Goal: Browse casually: Explore the website without a specific task or goal

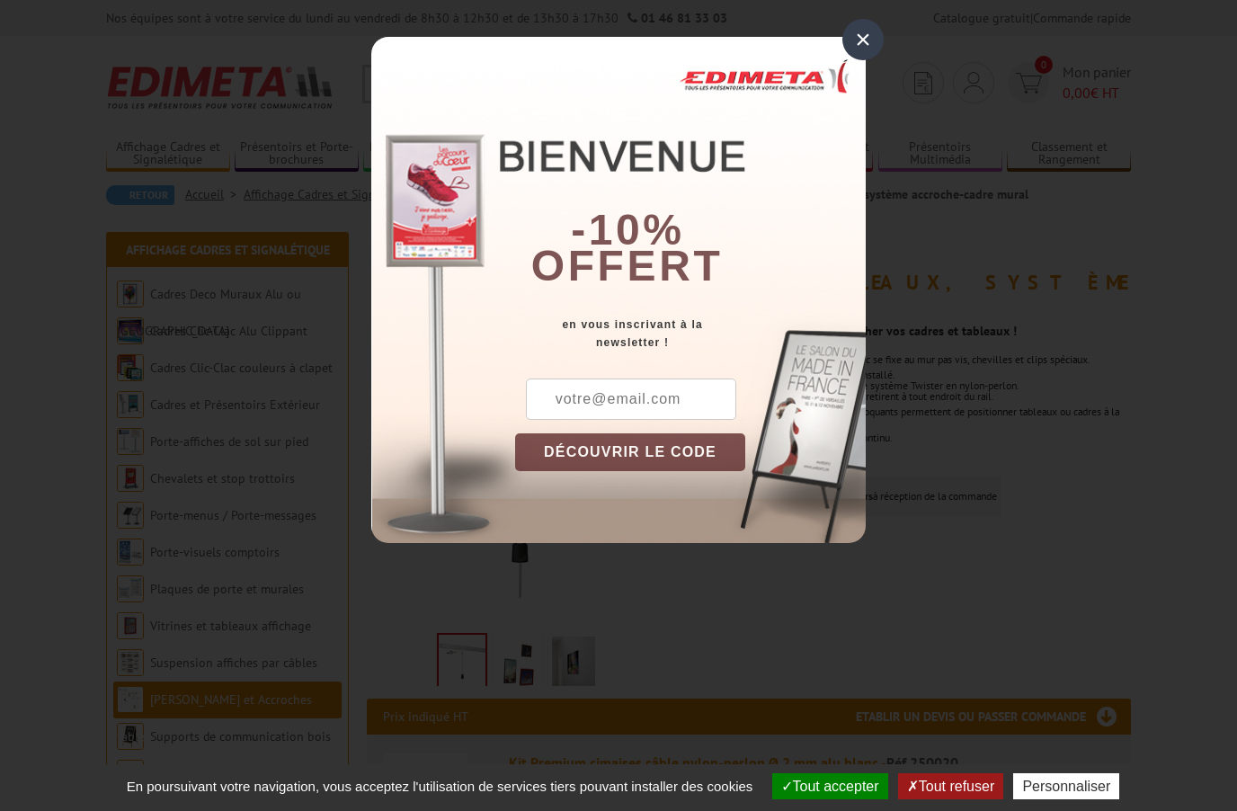
click at [859, 42] on div "×" at bounding box center [863, 39] width 41 height 41
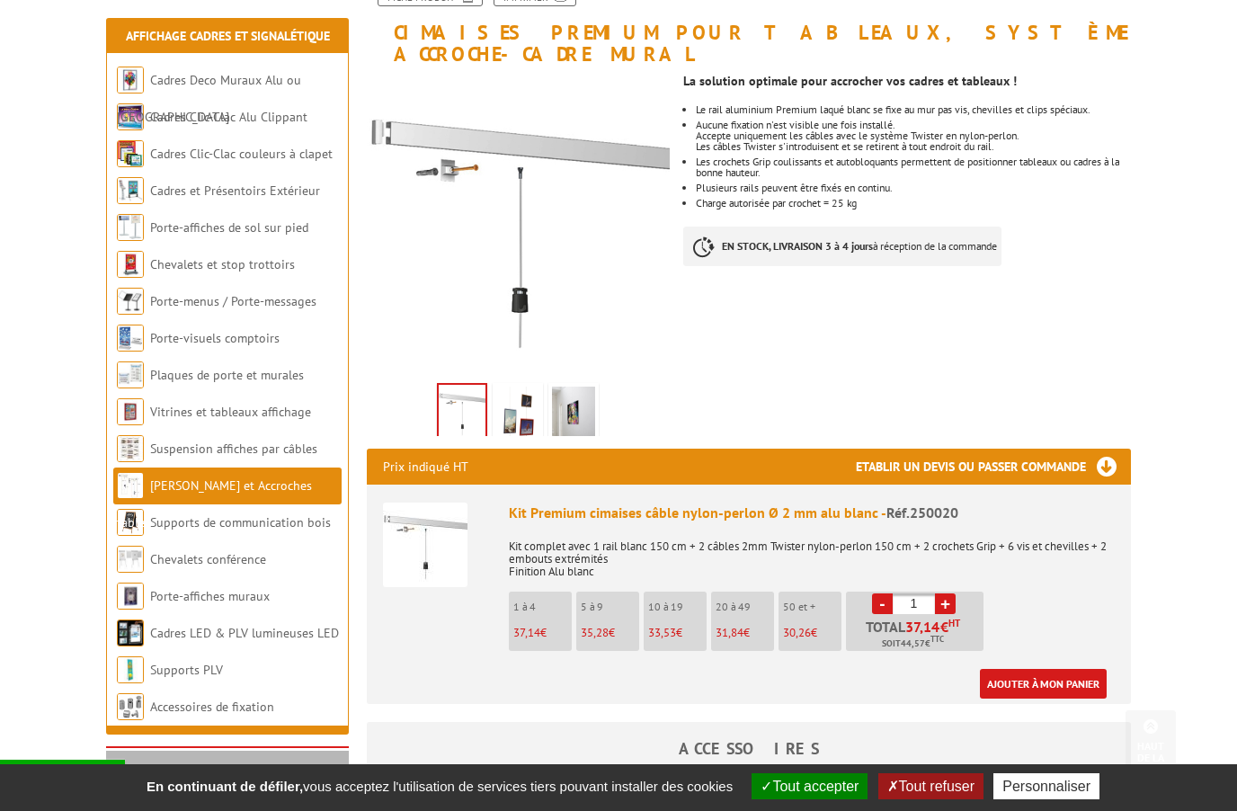
scroll to position [249, 0]
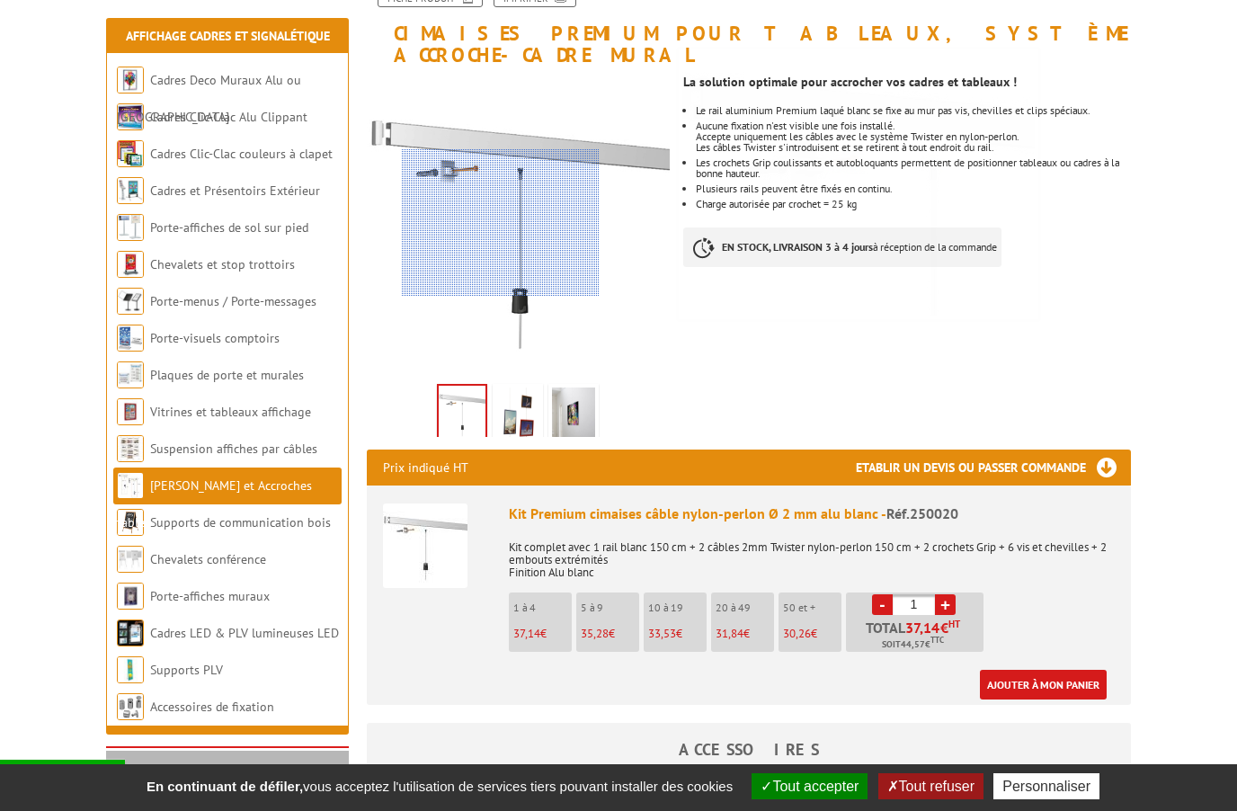
click at [501, 223] on div at bounding box center [501, 222] width 198 height 147
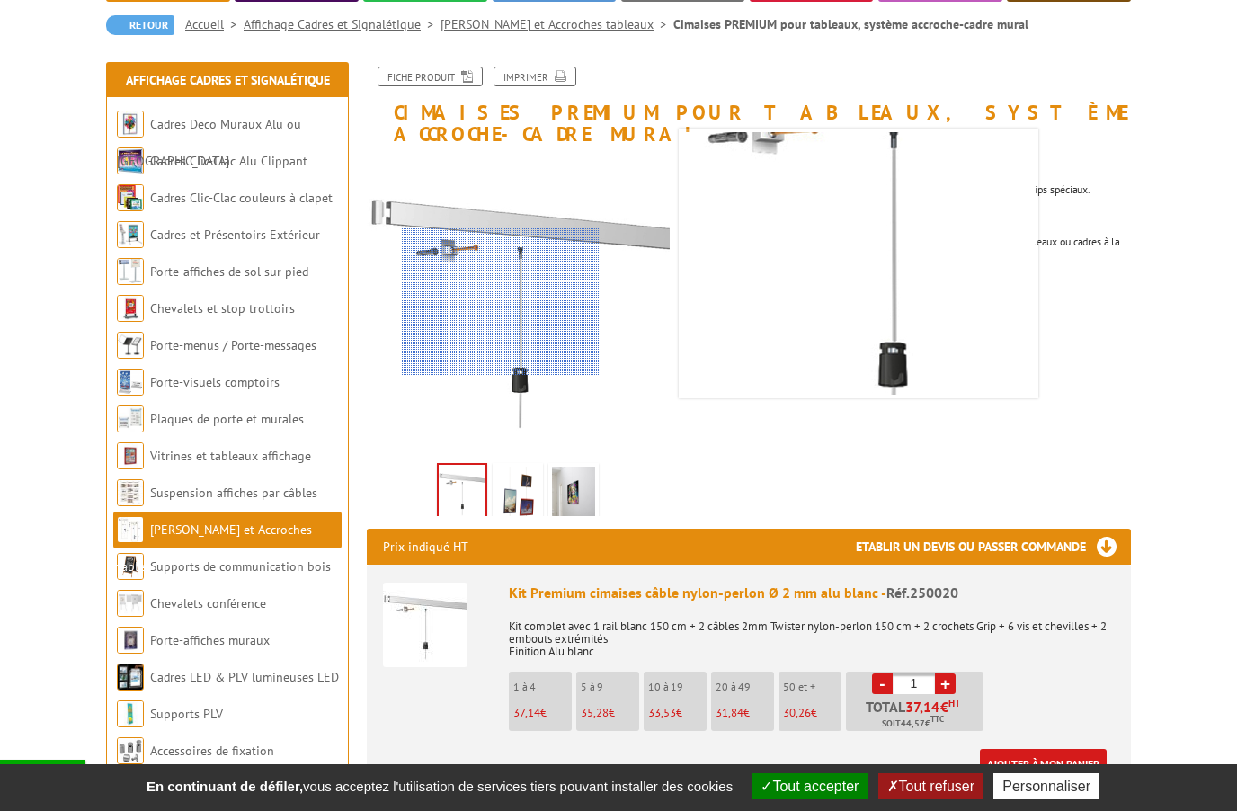
scroll to position [175, 0]
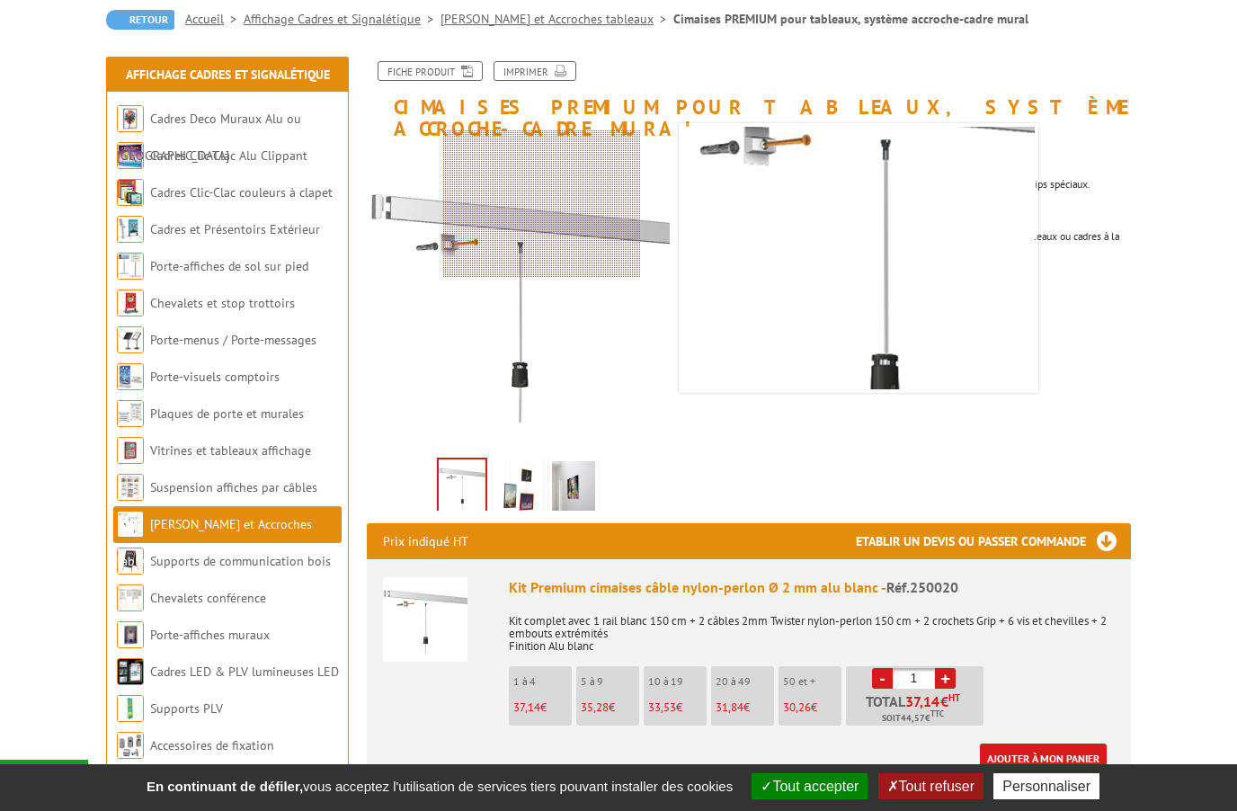
click at [542, 204] on div at bounding box center [542, 203] width 198 height 147
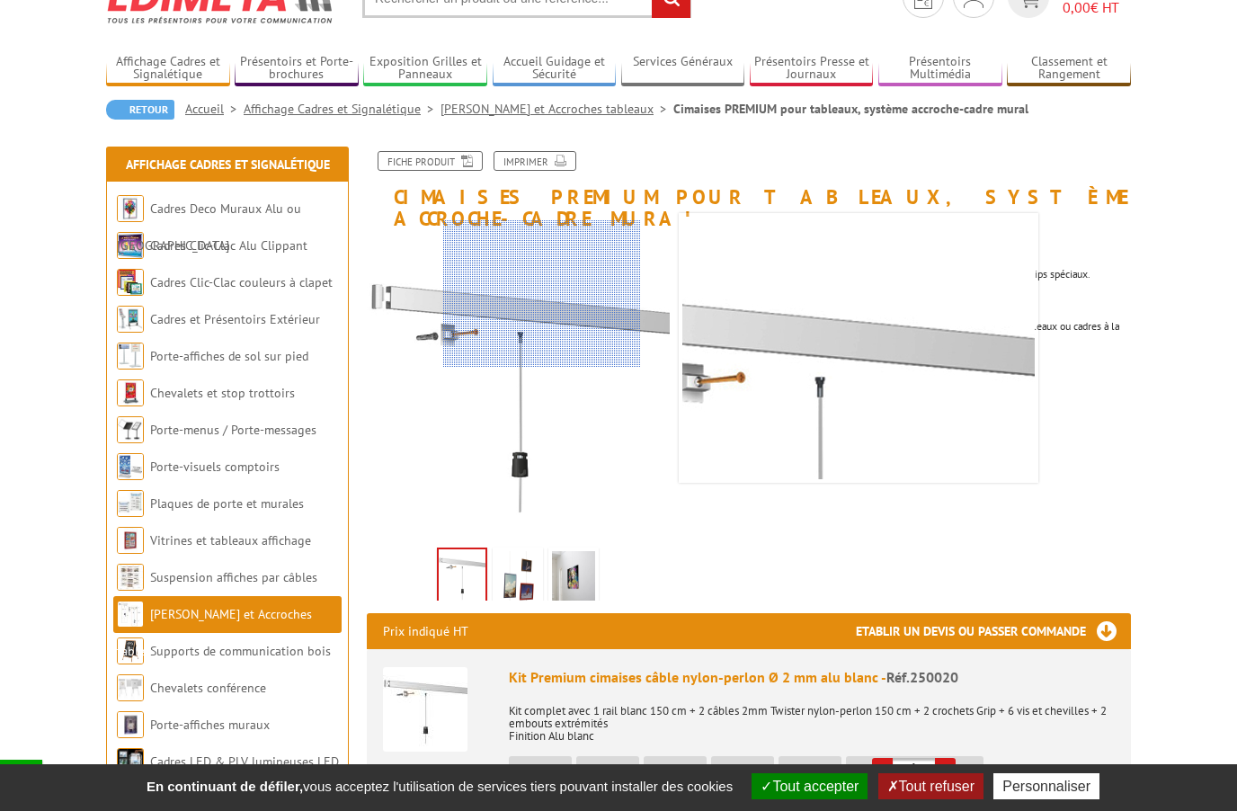
scroll to position [85, 0]
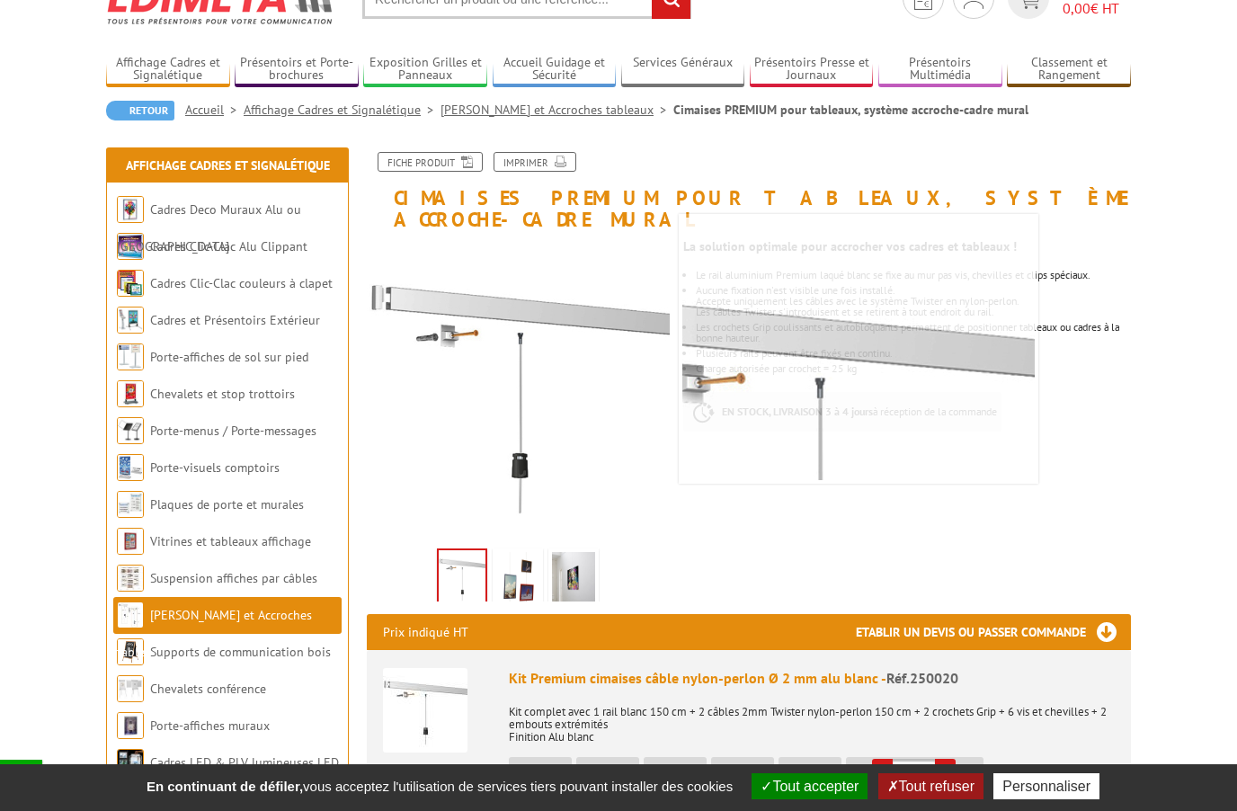
click at [897, 422] on img at bounding box center [817, 481] width 540 height 540
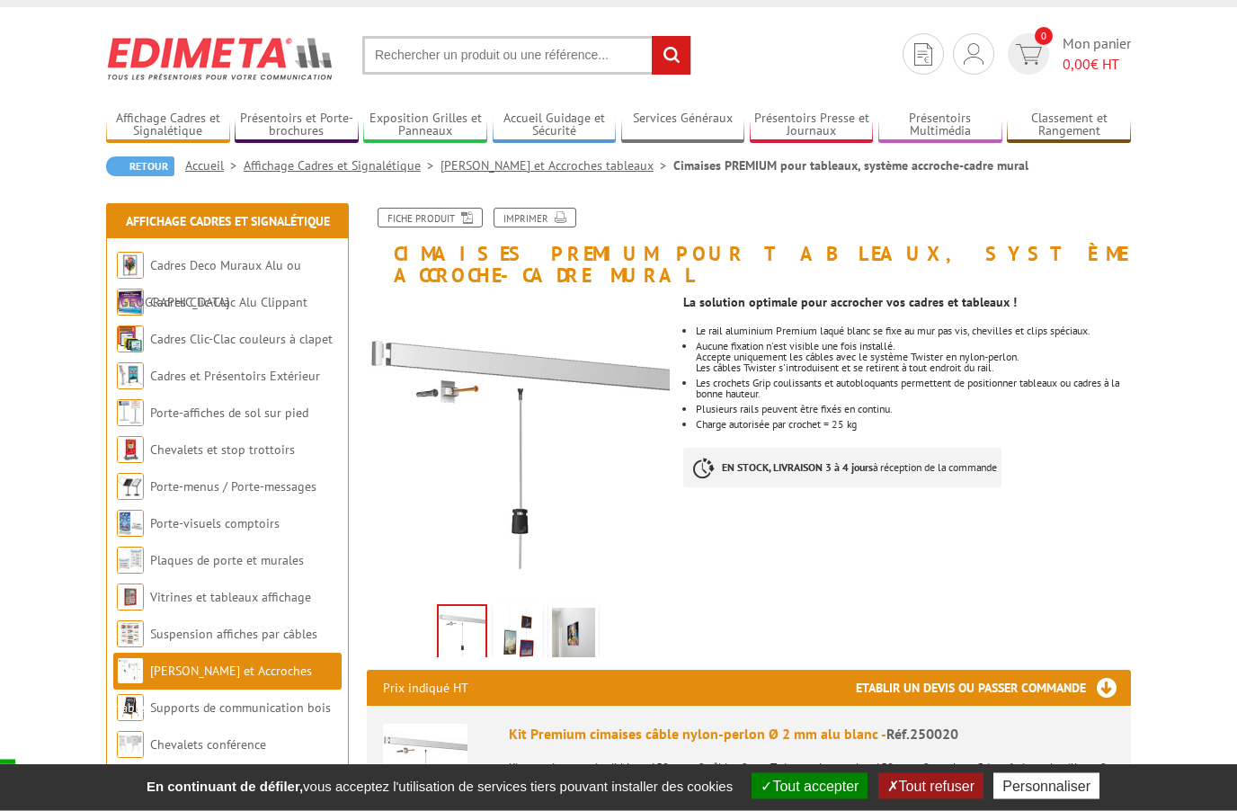
scroll to position [31, 0]
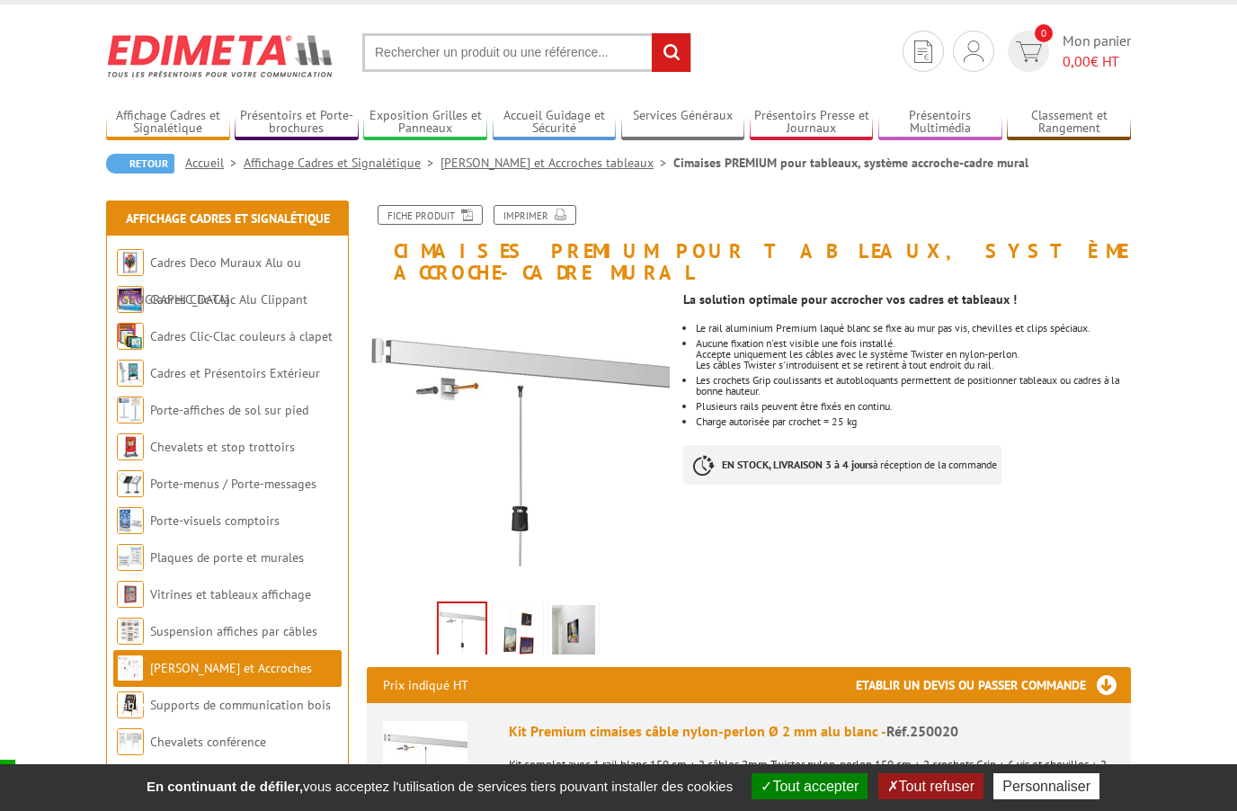
click at [0, 0] on div at bounding box center [0, 0] width 0 height 0
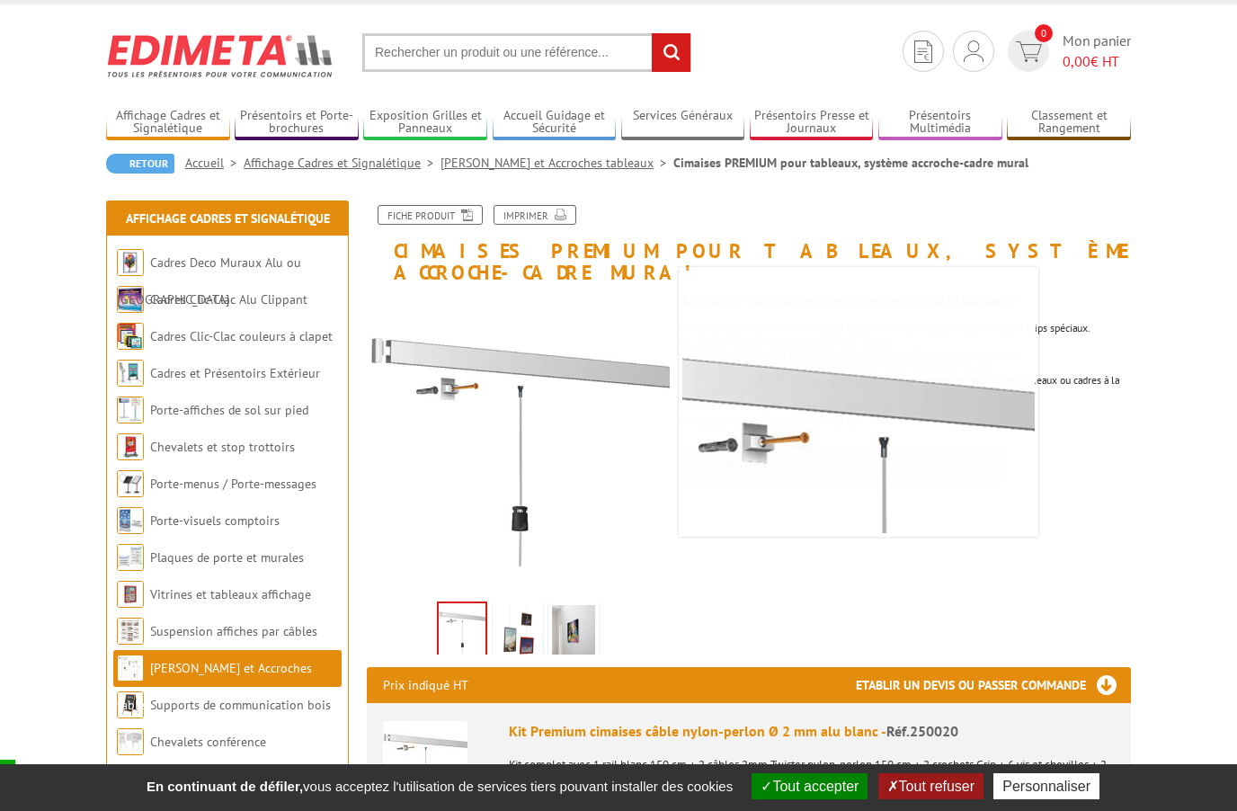
click at [520, 610] on img at bounding box center [517, 633] width 43 height 56
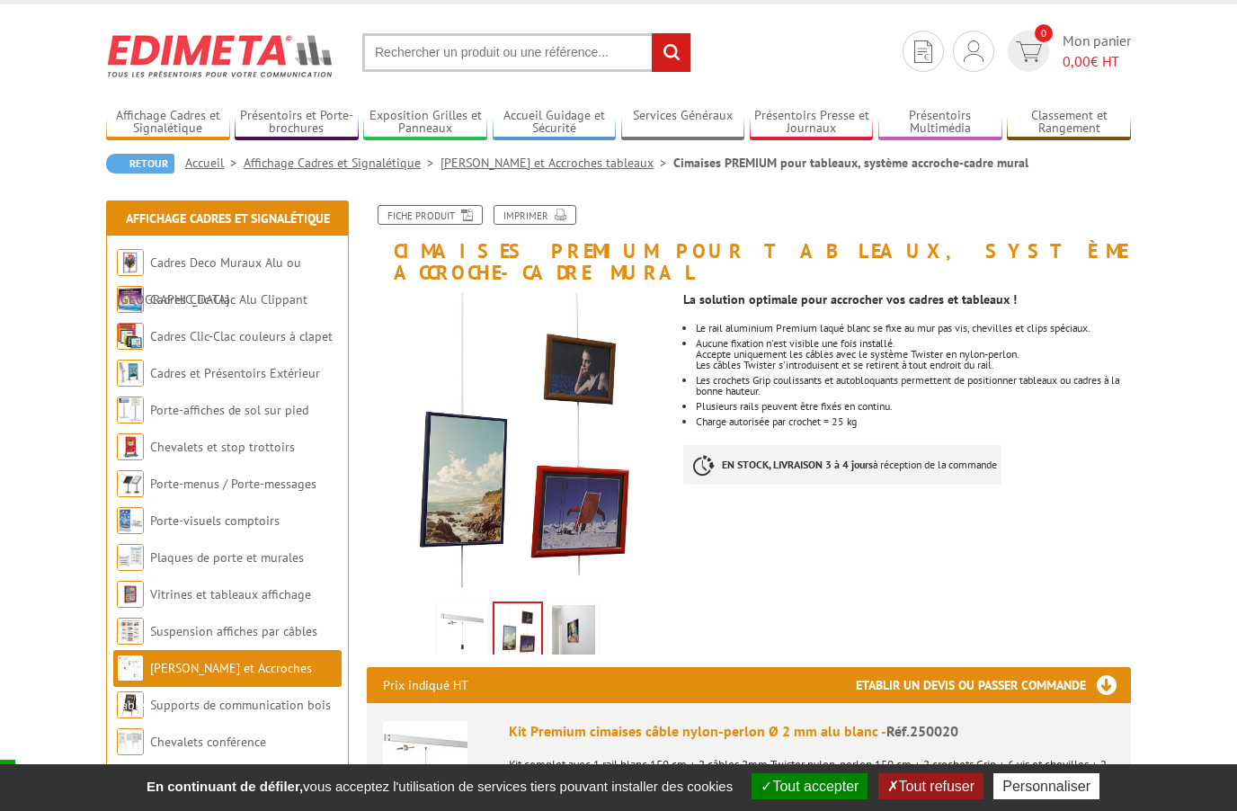
click at [577, 605] on img at bounding box center [573, 633] width 43 height 56
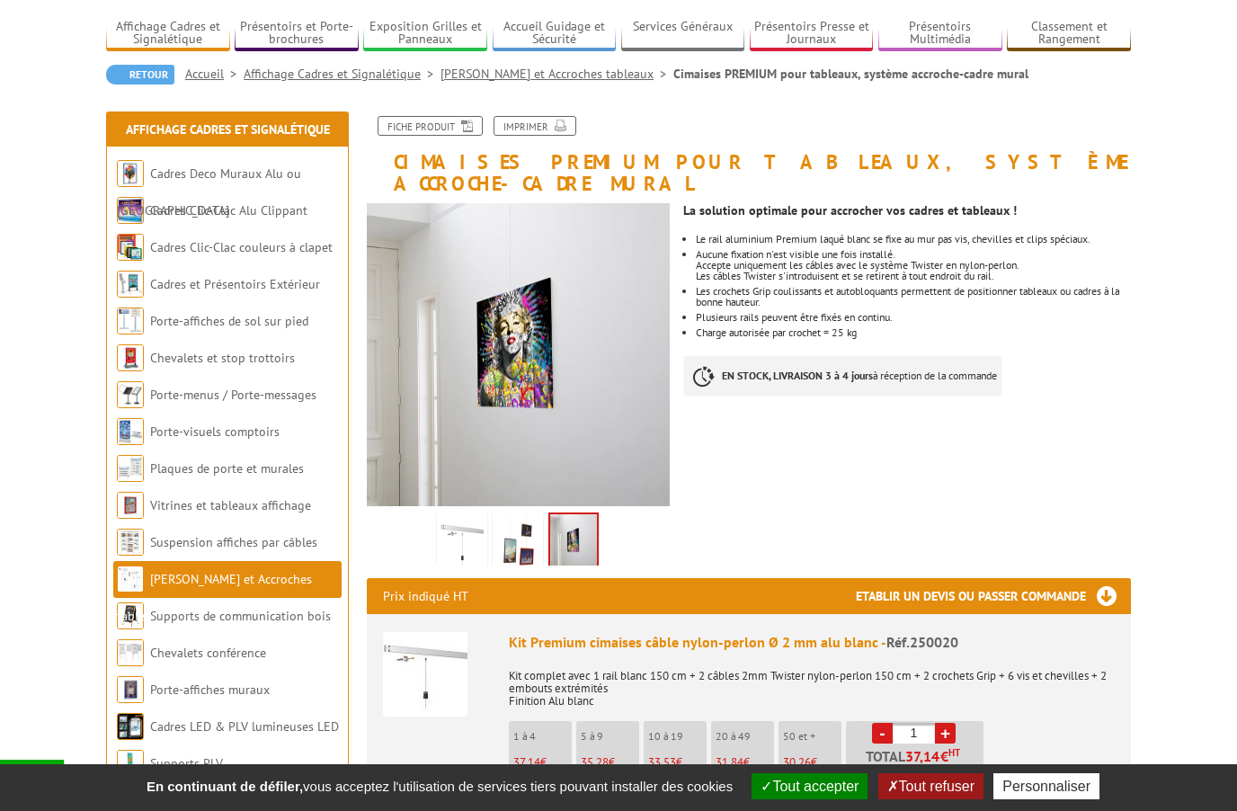
scroll to position [127, 0]
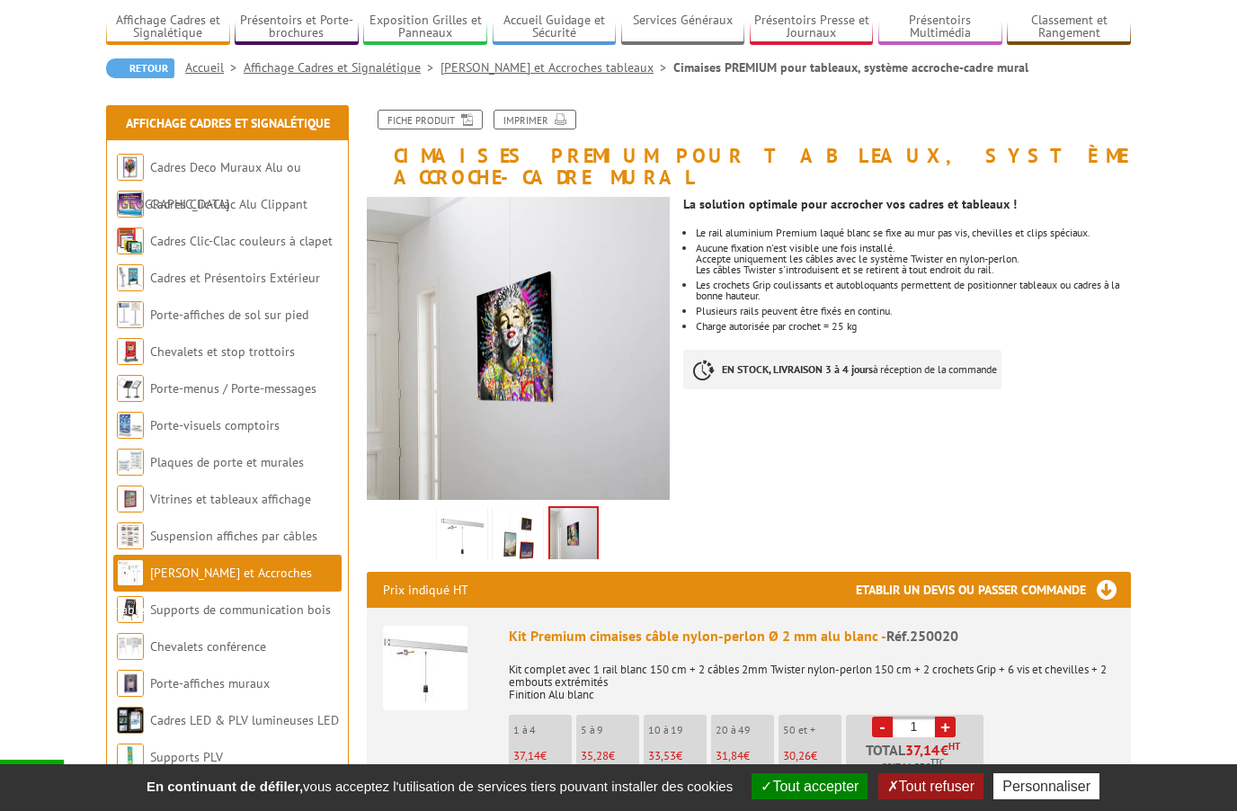
click at [513, 516] on img at bounding box center [517, 538] width 43 height 56
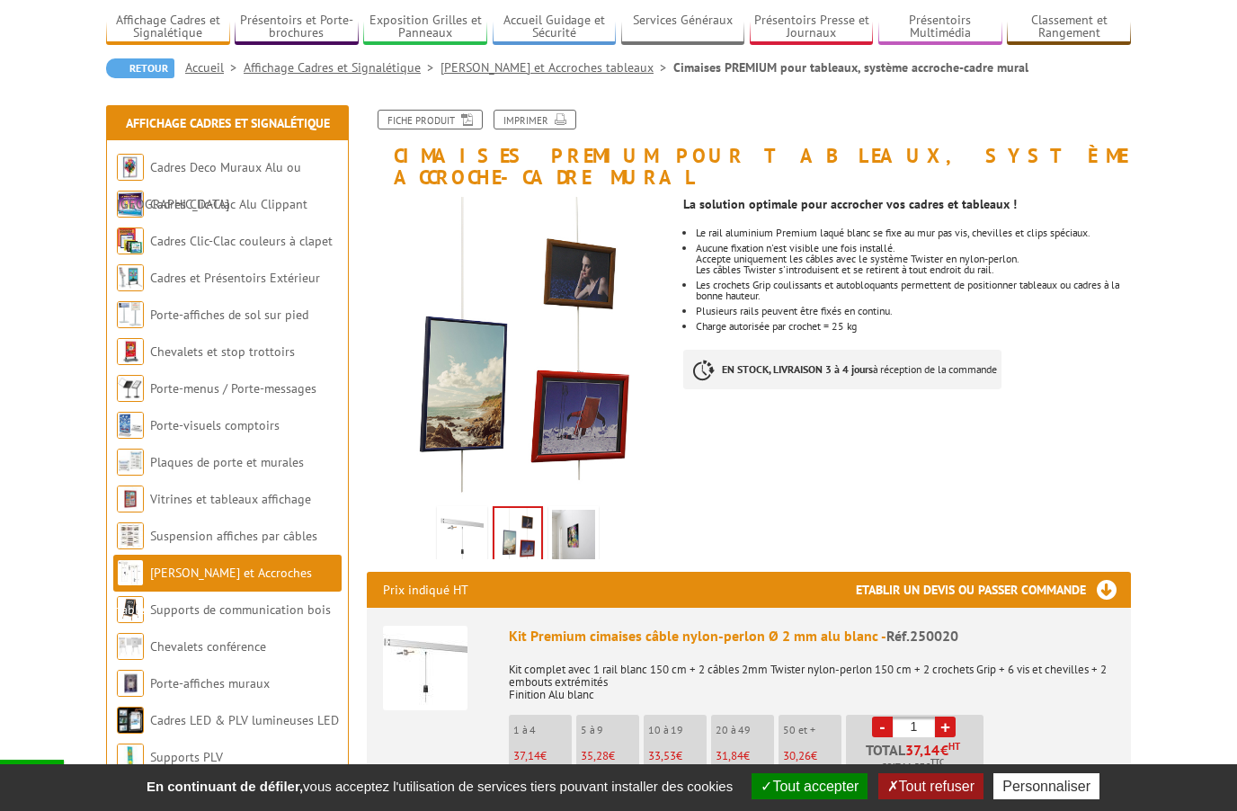
click at [451, 510] on img at bounding box center [462, 538] width 43 height 56
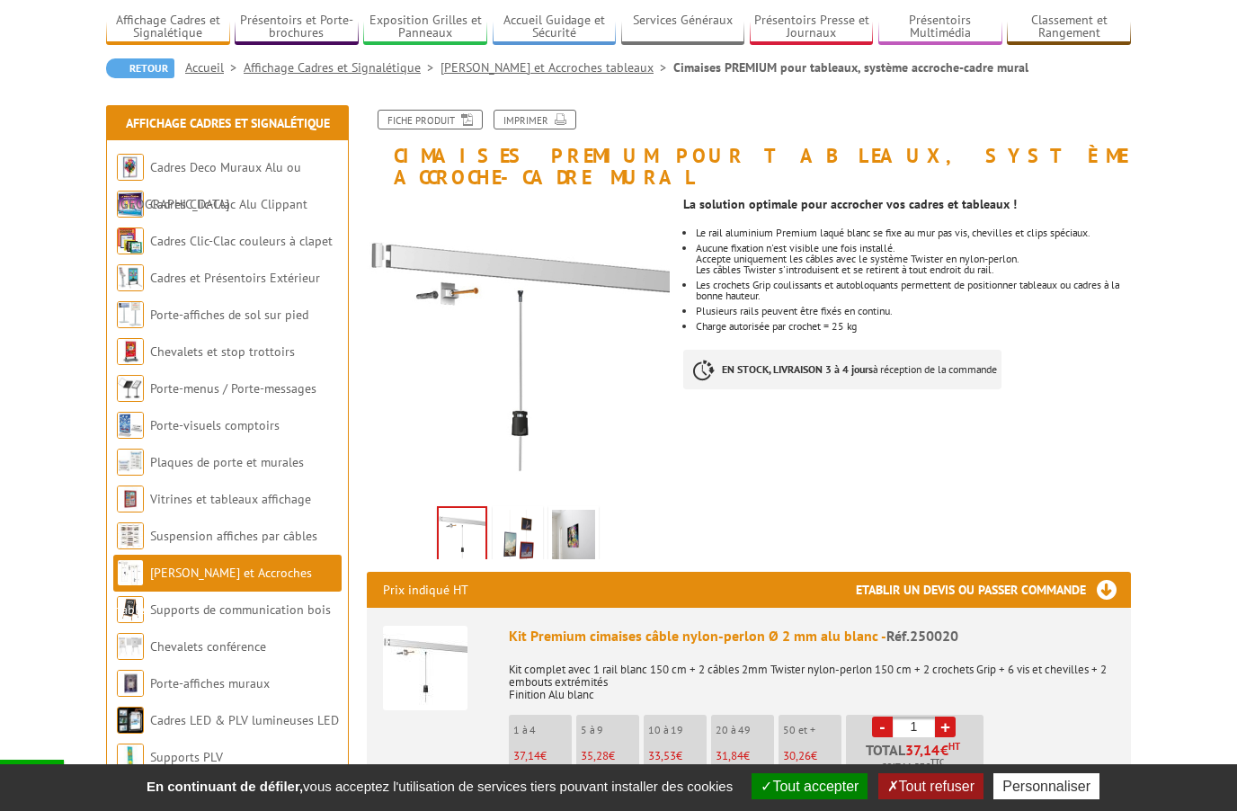
click at [571, 513] on img at bounding box center [573, 538] width 43 height 56
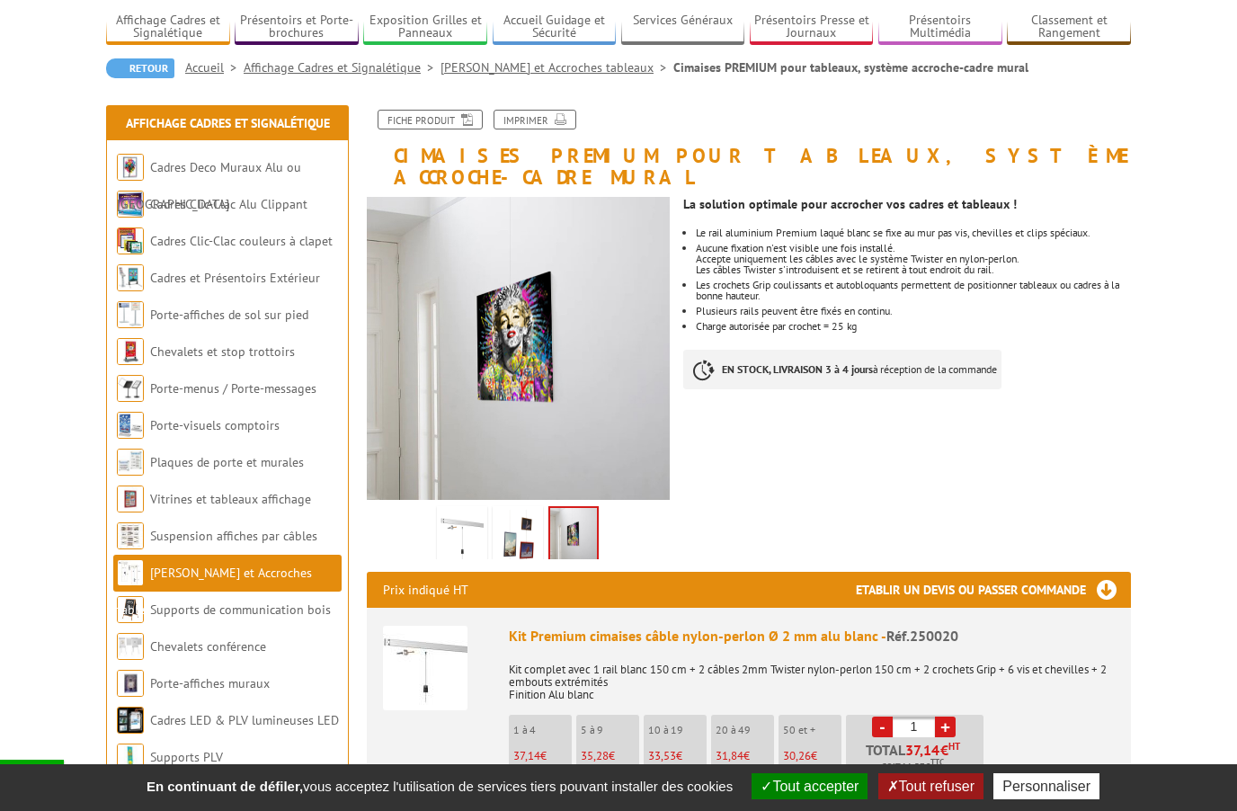
click at [505, 510] on img at bounding box center [517, 538] width 43 height 56
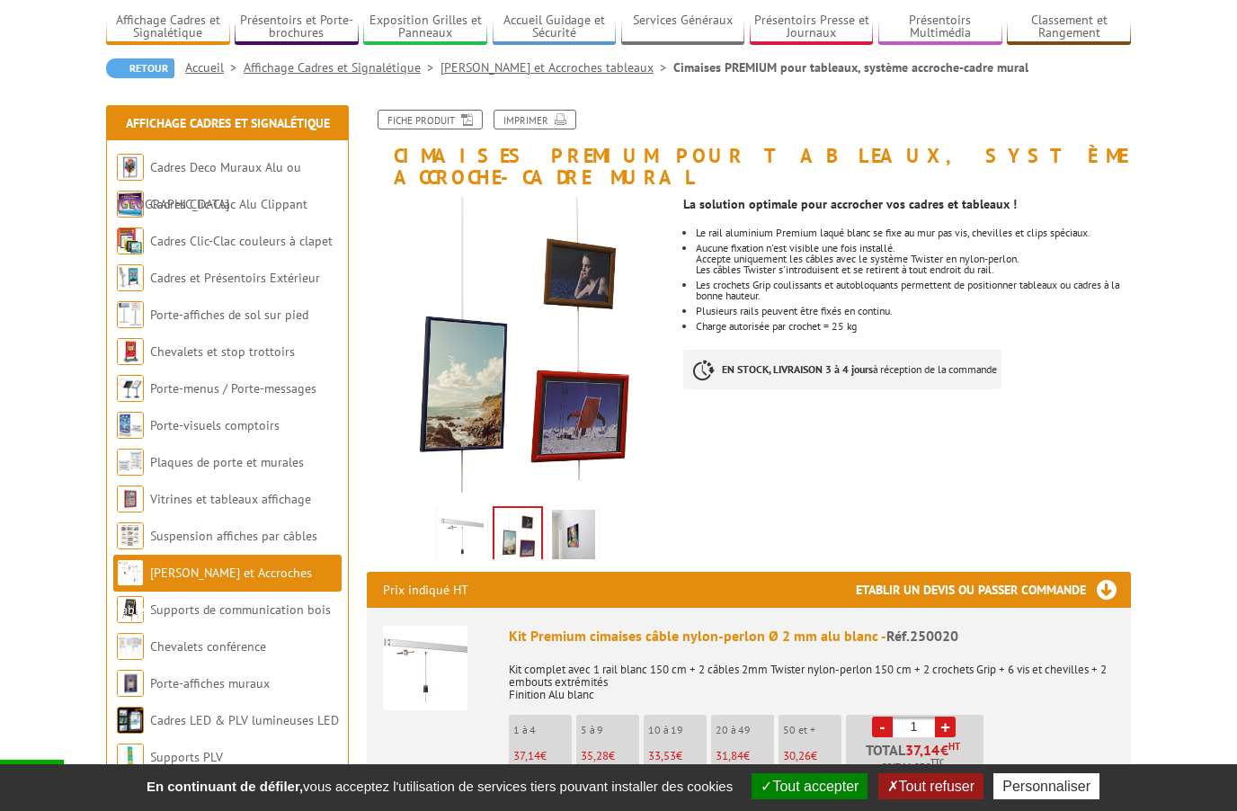
click at [448, 510] on img at bounding box center [462, 538] width 43 height 56
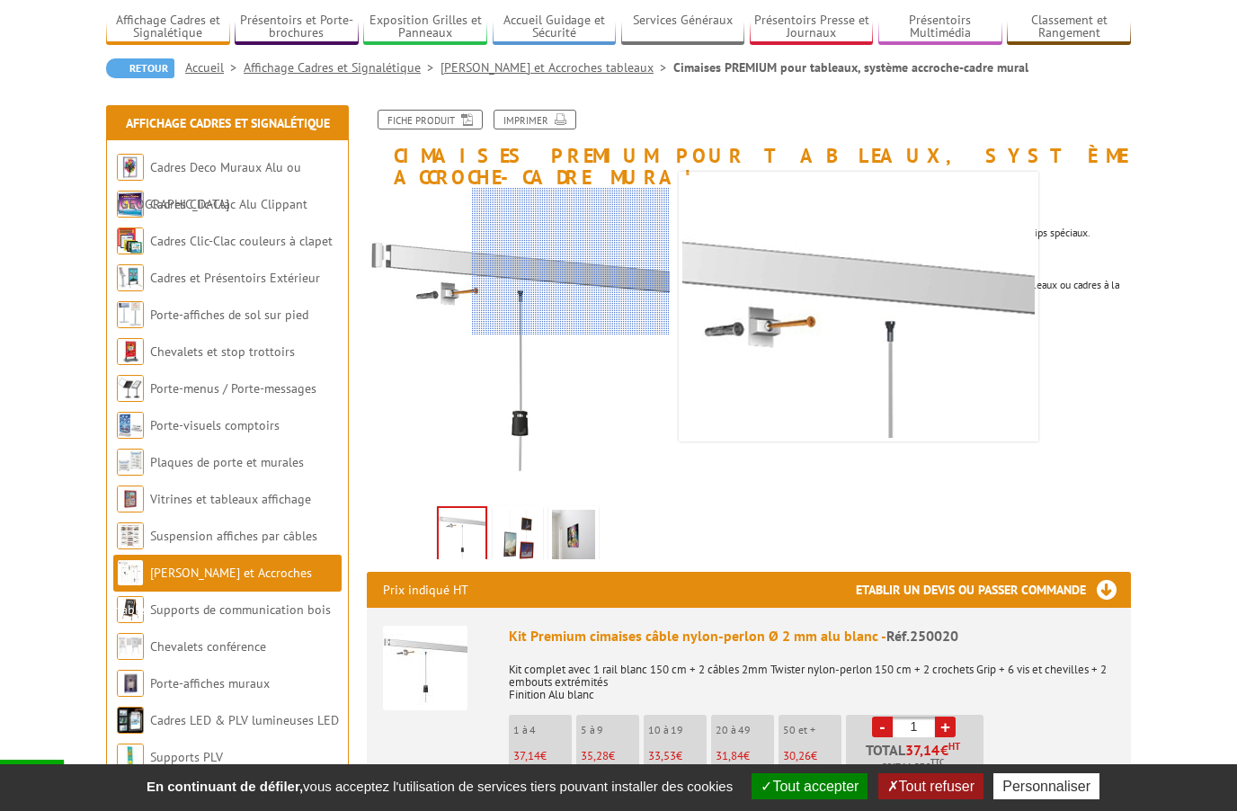
click at [609, 262] on div at bounding box center [571, 261] width 198 height 147
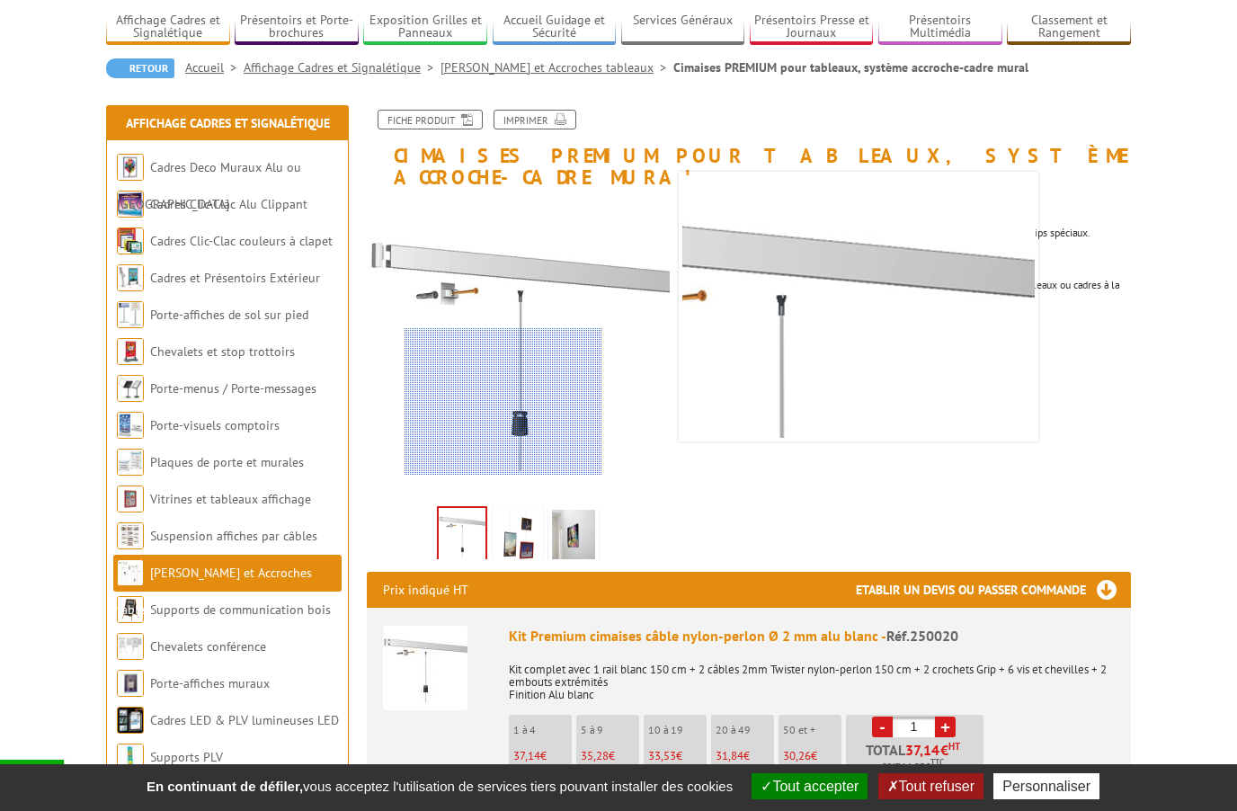
click at [504, 402] on div at bounding box center [504, 401] width 198 height 147
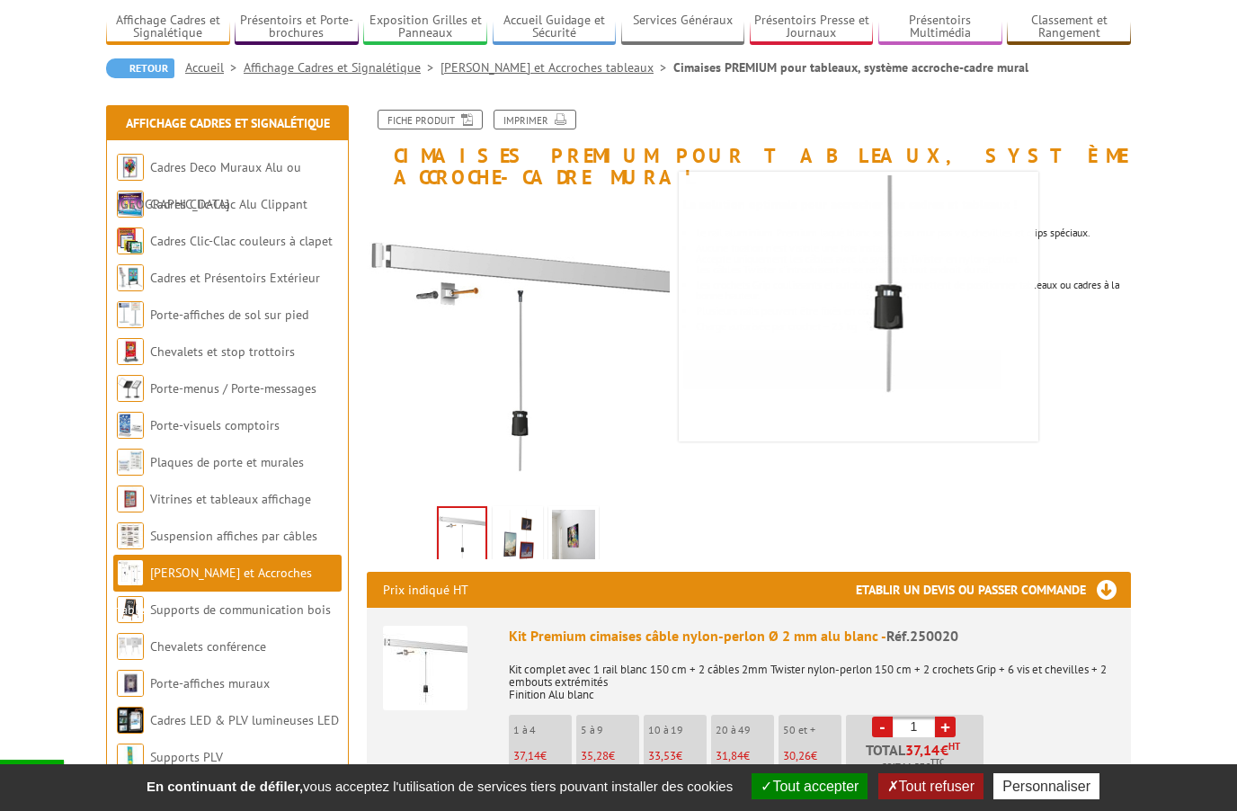
click at [525, 748] on span "37,14" at bounding box center [526, 755] width 27 height 15
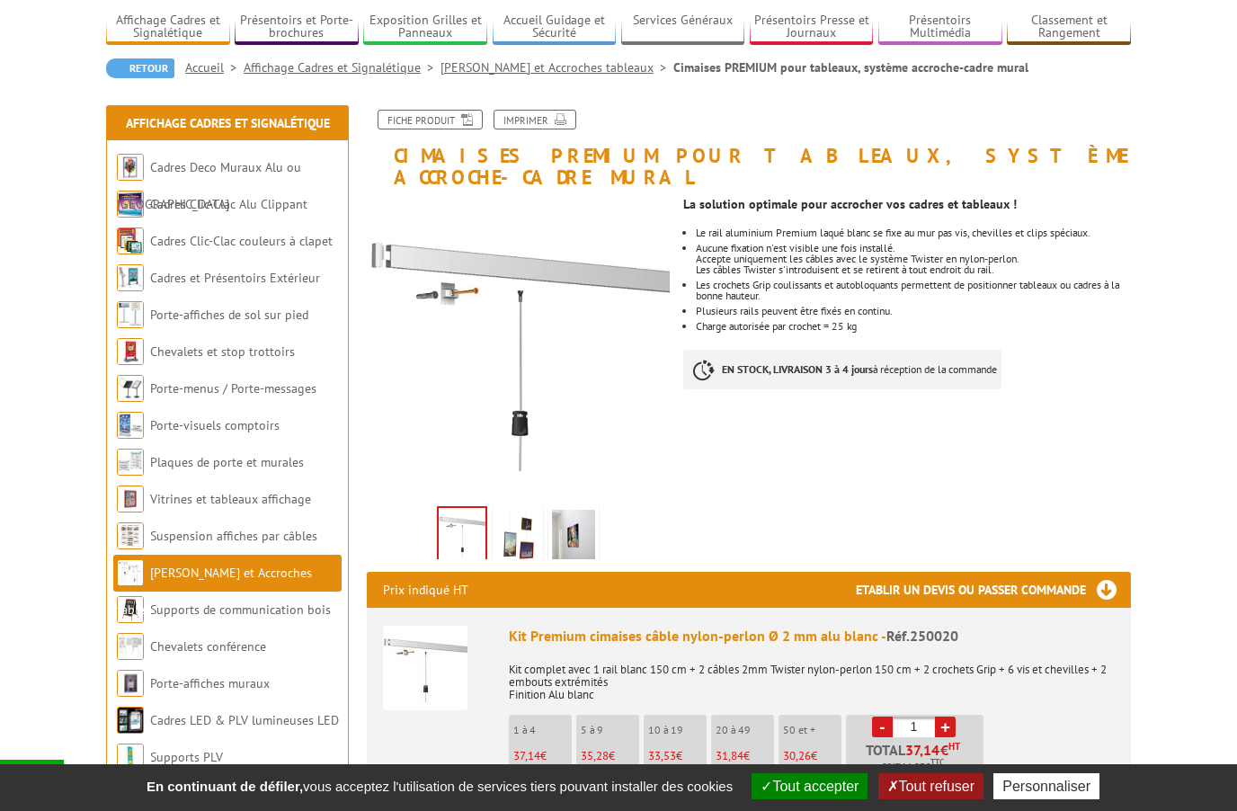
click at [529, 748] on span "37,14" at bounding box center [526, 755] width 27 height 15
click at [568, 792] on div "Ajouter à mon panier" at bounding box center [808, 807] width 598 height 30
click at [620, 725] on li "5 à 9 35,28 €" at bounding box center [607, 744] width 63 height 59
click at [540, 748] on span "33,53" at bounding box center [526, 755] width 27 height 15
click at [745, 750] on p "31,84 €" at bounding box center [745, 756] width 58 height 13
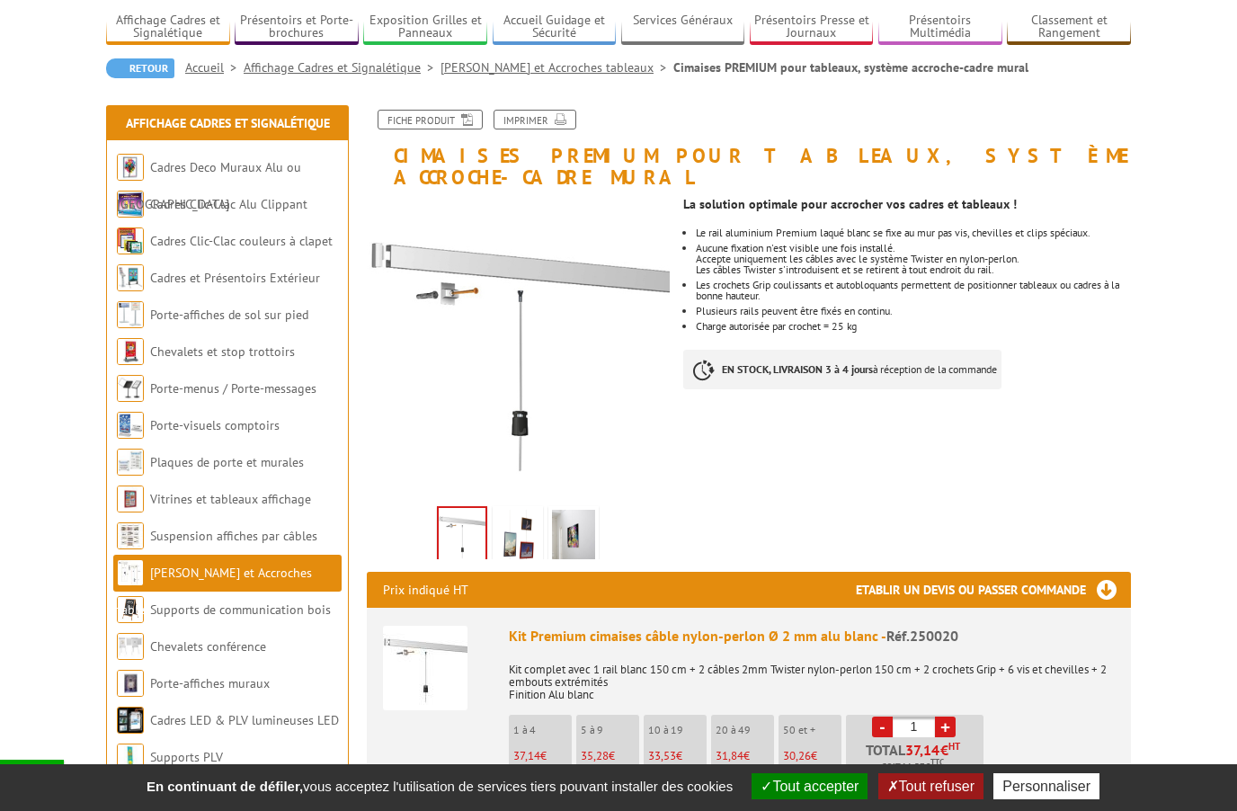
click at [540, 748] on span "30,26" at bounding box center [526, 755] width 27 height 15
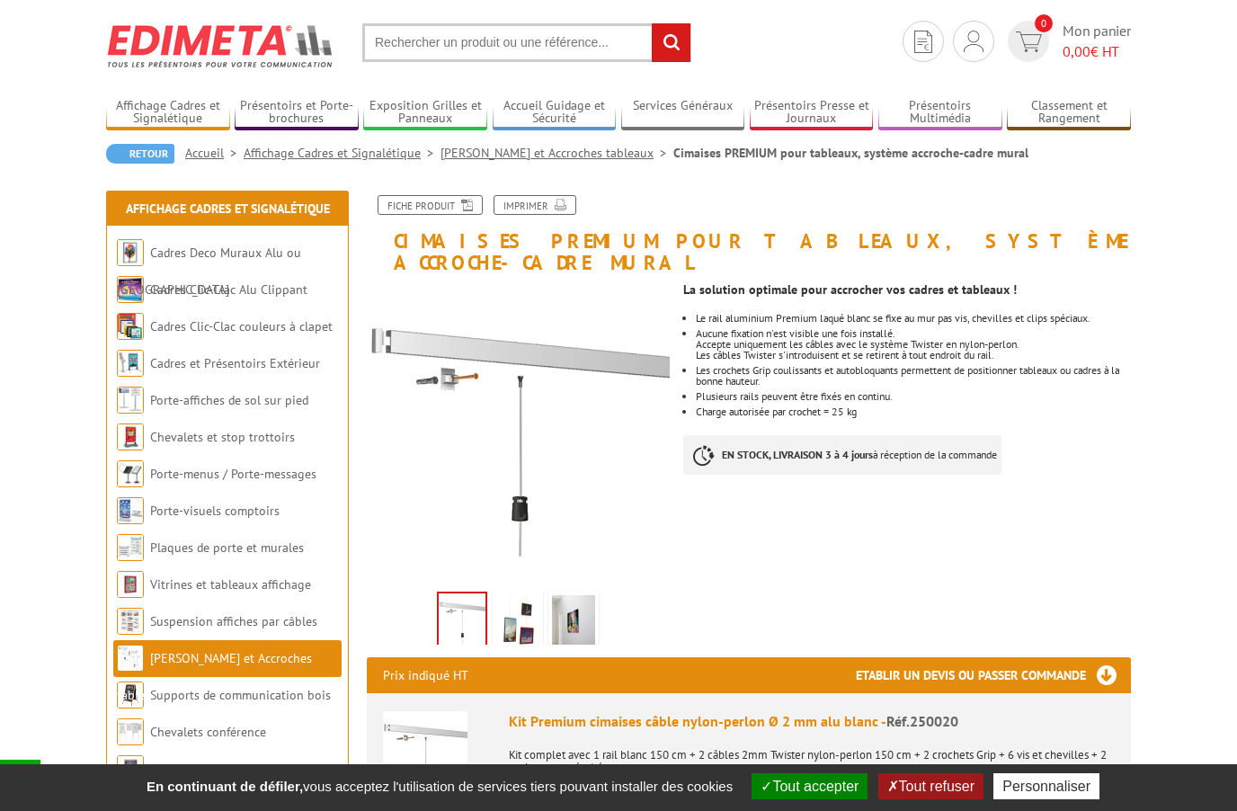
scroll to position [0, 0]
